Goal: Task Accomplishment & Management: Use online tool/utility

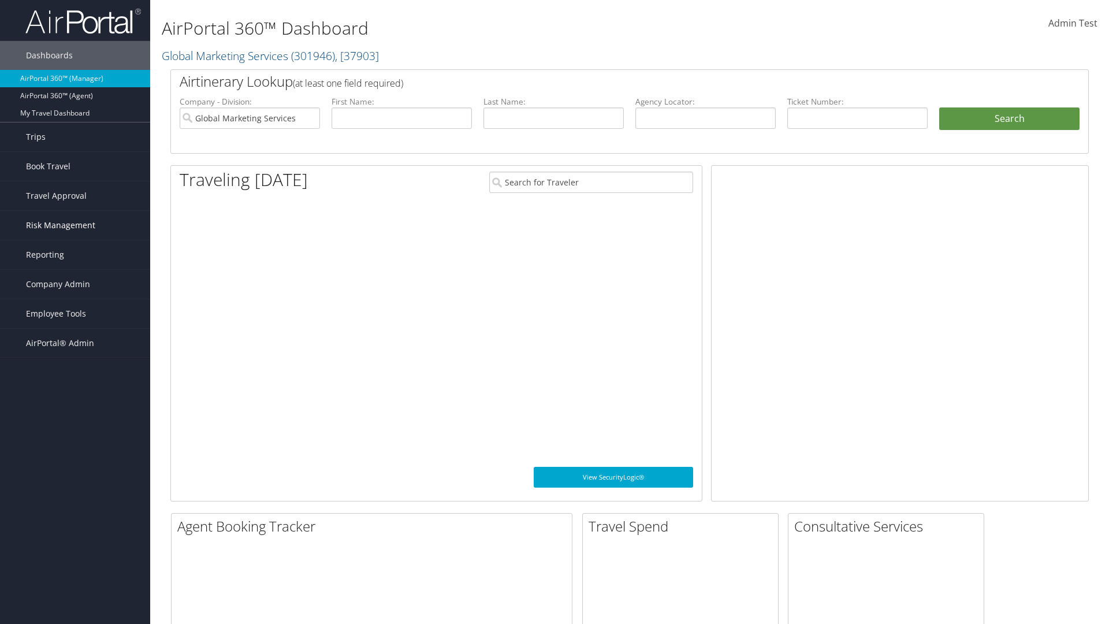
click at [75, 225] on span "Risk Management" at bounding box center [60, 225] width 69 height 29
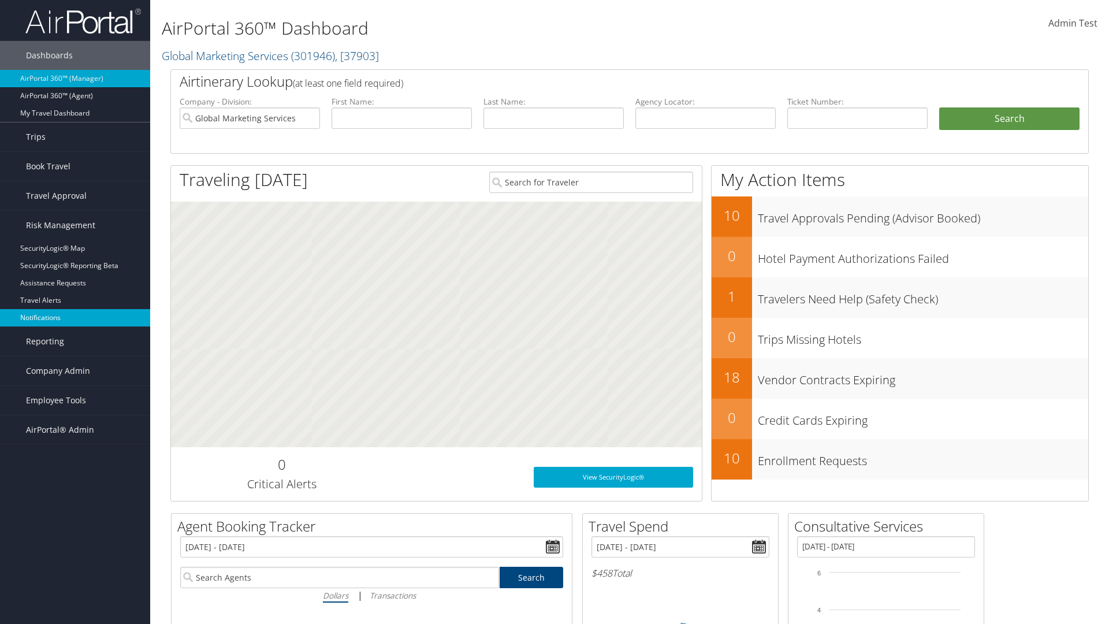
click at [75, 318] on link "Notifications" at bounding box center [75, 317] width 150 height 17
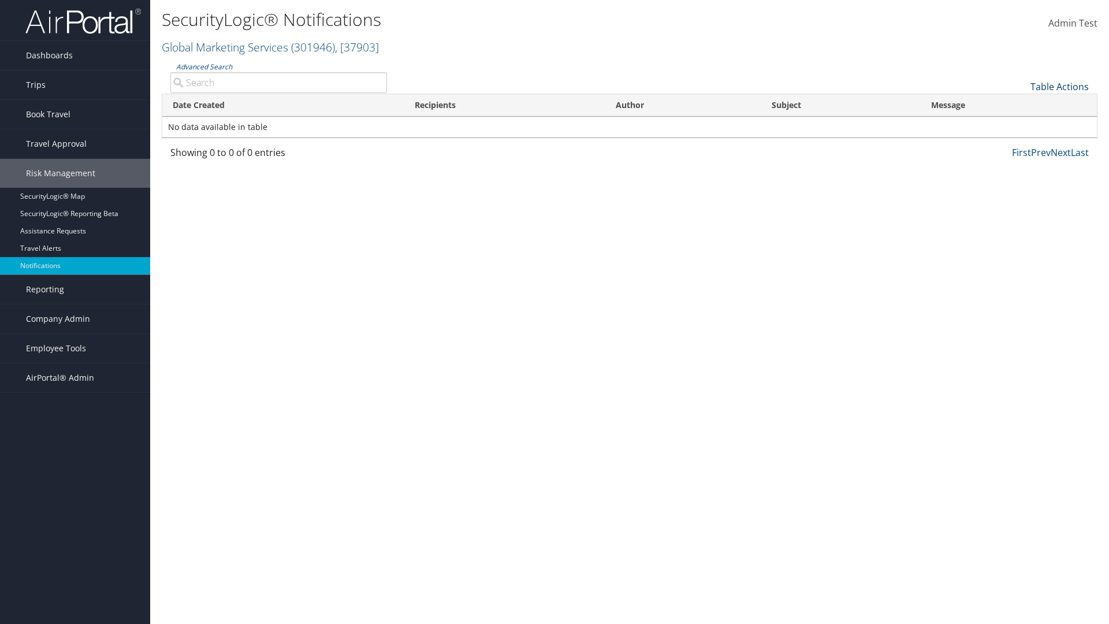
click at [1059, 86] on link "Table Actions" at bounding box center [1059, 86] width 58 height 13
click at [1021, 104] on link "Download Report" at bounding box center [1021, 105] width 152 height 20
click at [1059, 86] on link "Table Actions" at bounding box center [1059, 86] width 58 height 13
click at [1021, 105] on link "Date Created" at bounding box center [1021, 106] width 152 height 20
click at [1021, 125] on link "Recipients" at bounding box center [1021, 126] width 152 height 20
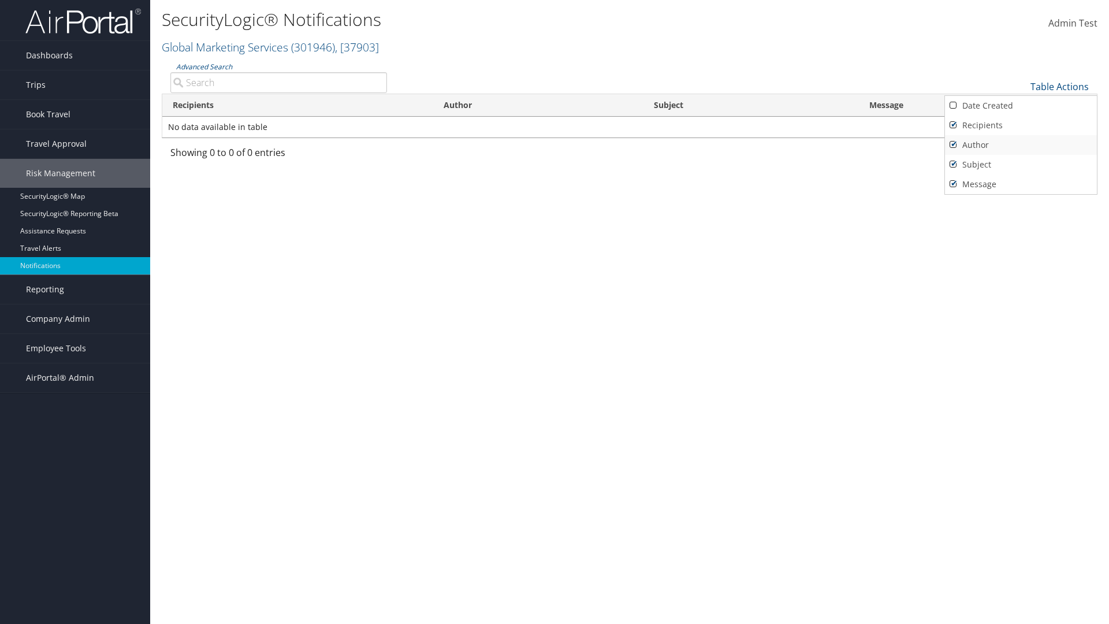
click at [1021, 144] on link "Author" at bounding box center [1021, 145] width 152 height 20
click at [1021, 164] on link "Subject" at bounding box center [1021, 165] width 152 height 20
click at [1021, 184] on link "Message" at bounding box center [1021, 184] width 152 height 20
click at [555, 312] on div at bounding box center [554, 312] width 1109 height 624
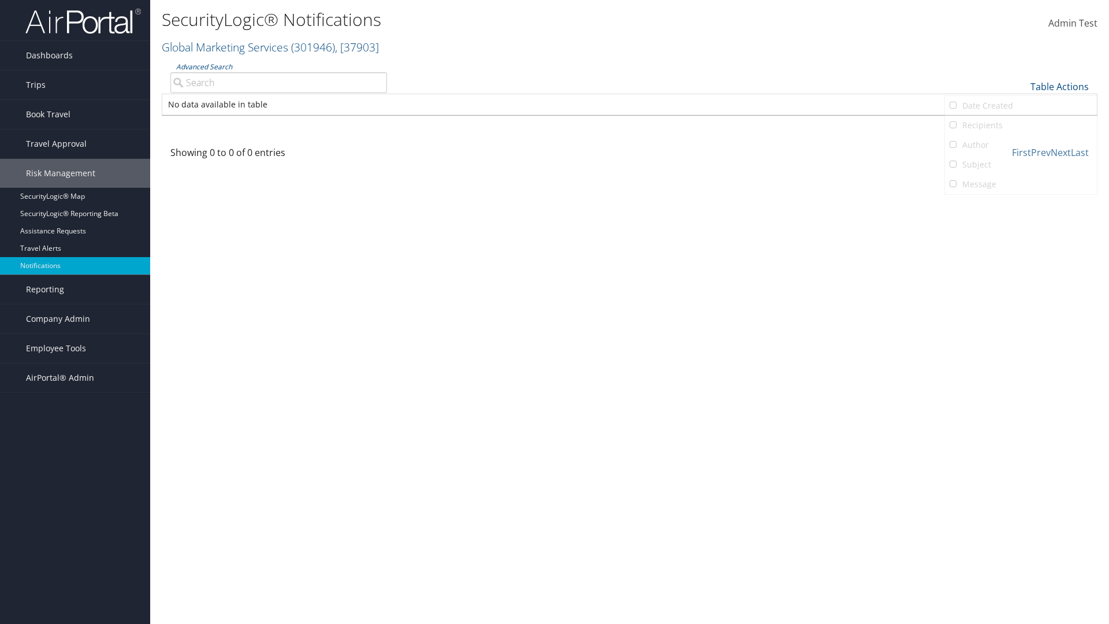
scroll to position [14, 0]
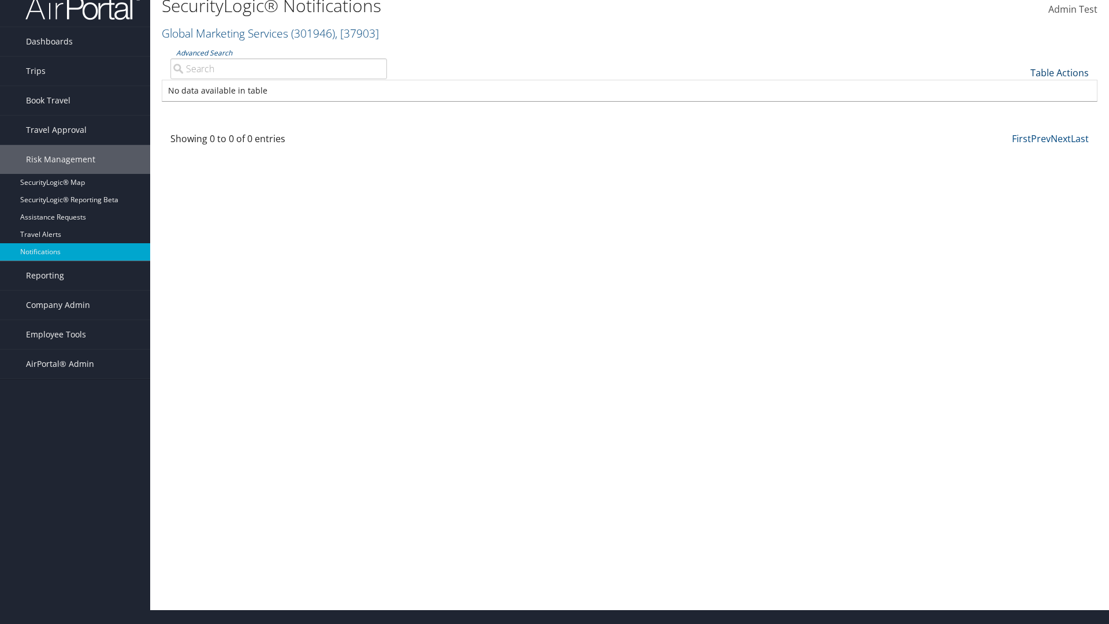
click at [1059, 72] on link "Table Actions" at bounding box center [1059, 72] width 58 height 13
click at [1021, 110] on link "Column Visibility" at bounding box center [1021, 111] width 152 height 20
click at [1021, 91] on link "Date Created" at bounding box center [1021, 92] width 152 height 20
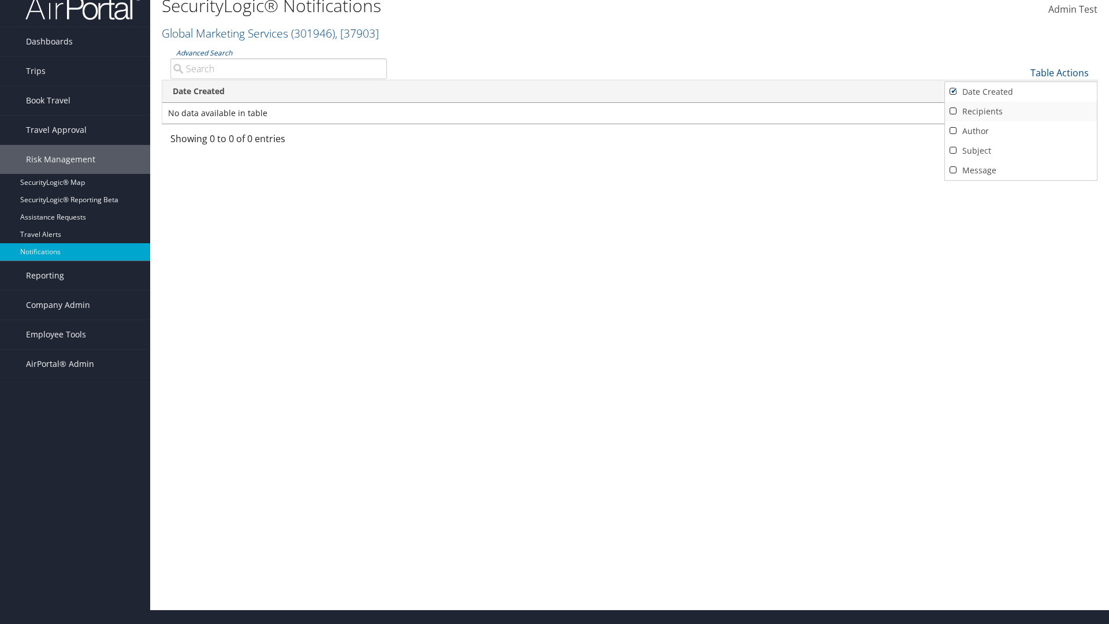
click at [1021, 111] on link "Recipients" at bounding box center [1021, 112] width 152 height 20
click at [1021, 131] on link "Author" at bounding box center [1021, 131] width 152 height 20
click at [1021, 150] on link "Subject" at bounding box center [1021, 151] width 152 height 20
click at [1021, 170] on link "Message" at bounding box center [1021, 171] width 152 height 20
click at [555, 312] on div at bounding box center [554, 312] width 1109 height 624
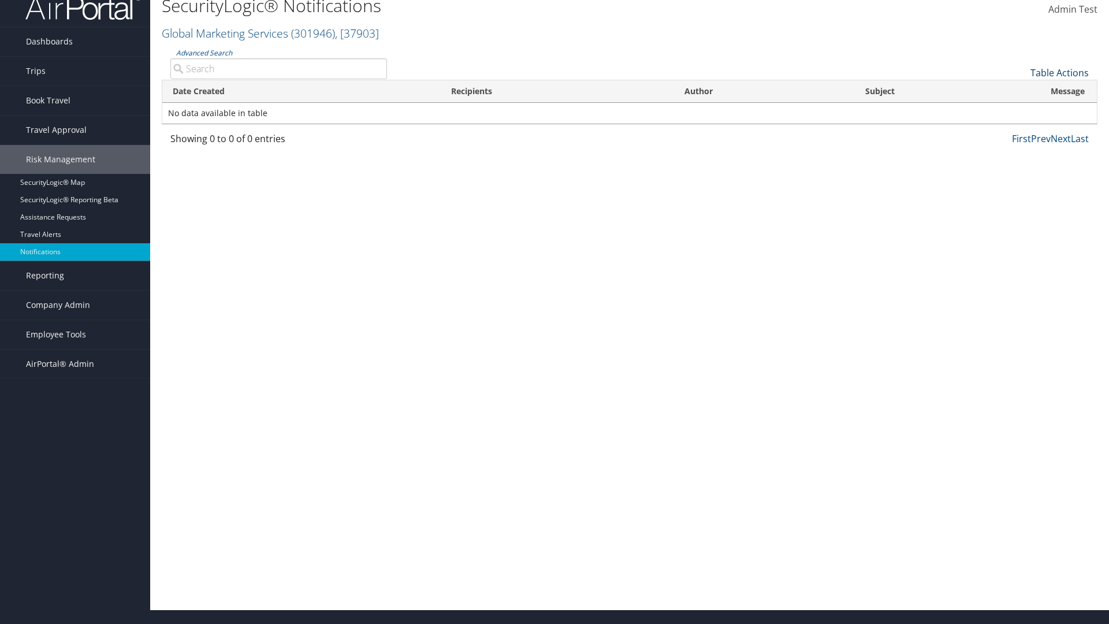
click at [1059, 72] on link "Table Actions" at bounding box center [1059, 72] width 58 height 13
click at [1021, 129] on link "Page Length" at bounding box center [1021, 130] width 152 height 20
